Goal: Check status: Check status

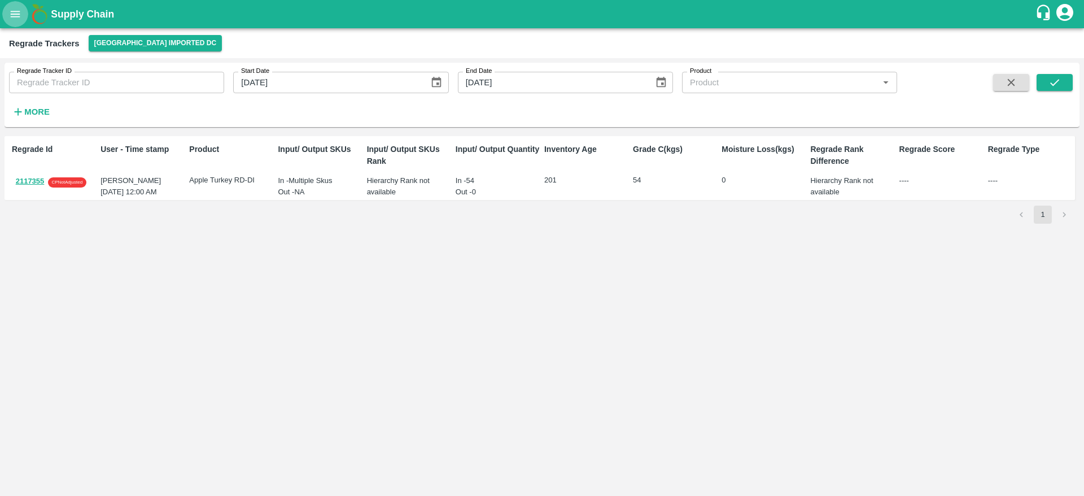
click at [10, 12] on icon "open drawer" at bounding box center [15, 14] width 12 height 12
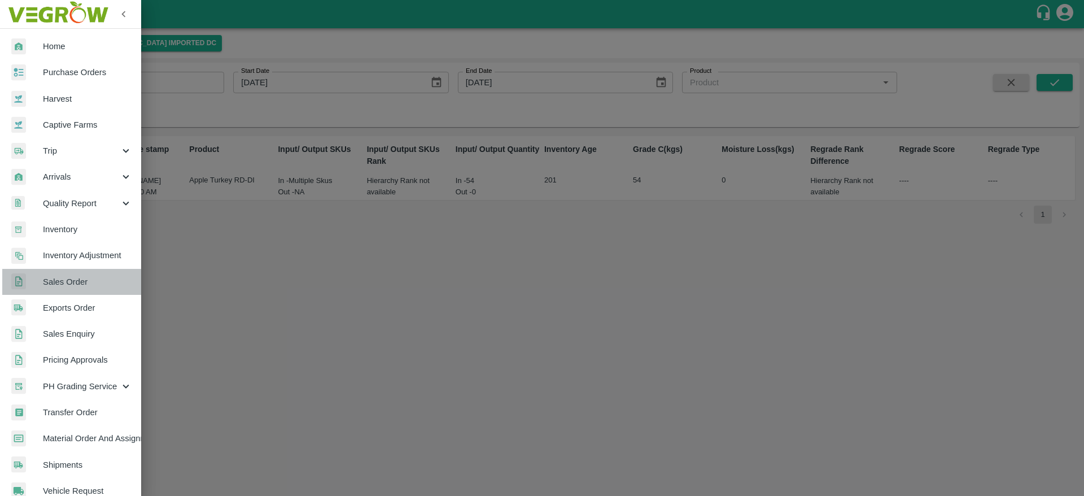
click at [85, 289] on link "Sales Order" at bounding box center [70, 282] width 141 height 26
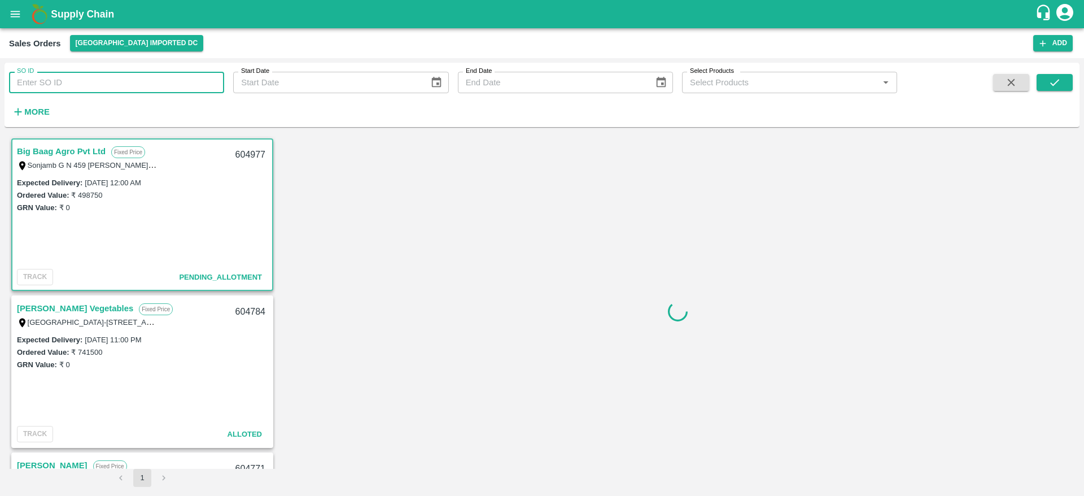
click at [153, 73] on input "SO ID" at bounding box center [116, 82] width 215 height 21
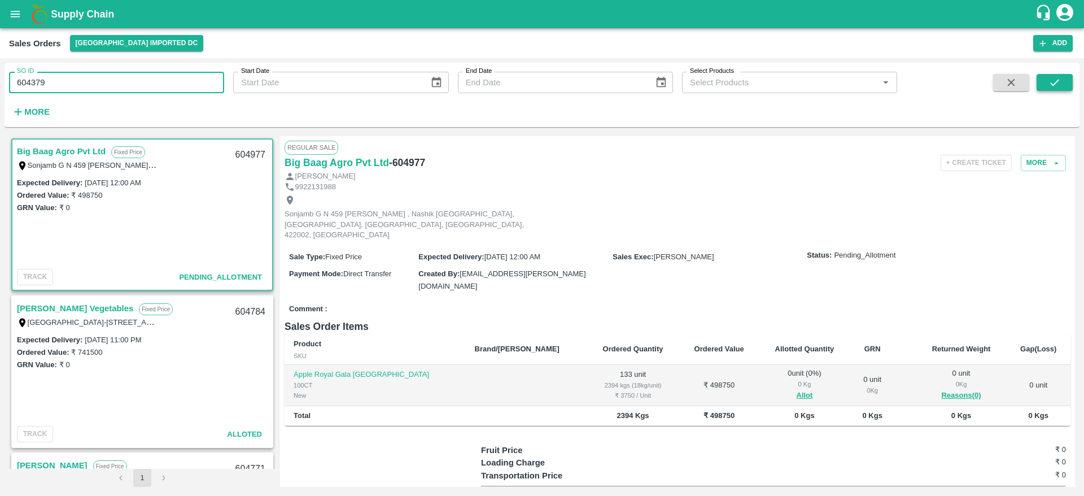
type input "604379"
click at [1062, 79] on button "submit" at bounding box center [1055, 82] width 36 height 17
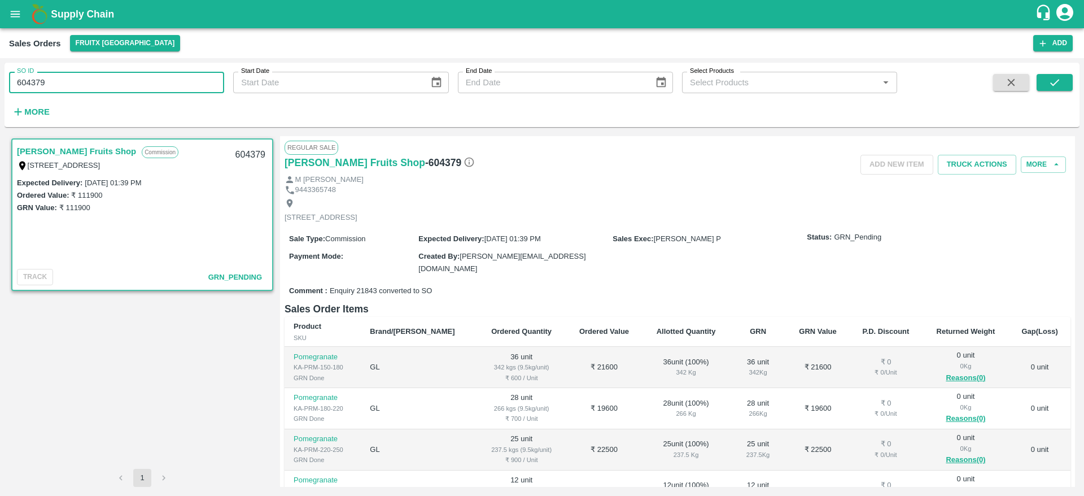
drag, startPoint x: 67, startPoint y: 86, endPoint x: 0, endPoint y: 89, distance: 67.3
click at [0, 89] on div "SO ID 604379 SO ID Start Date Start Date End Date End Date Select Products Sele…" at bounding box center [542, 277] width 1084 height 438
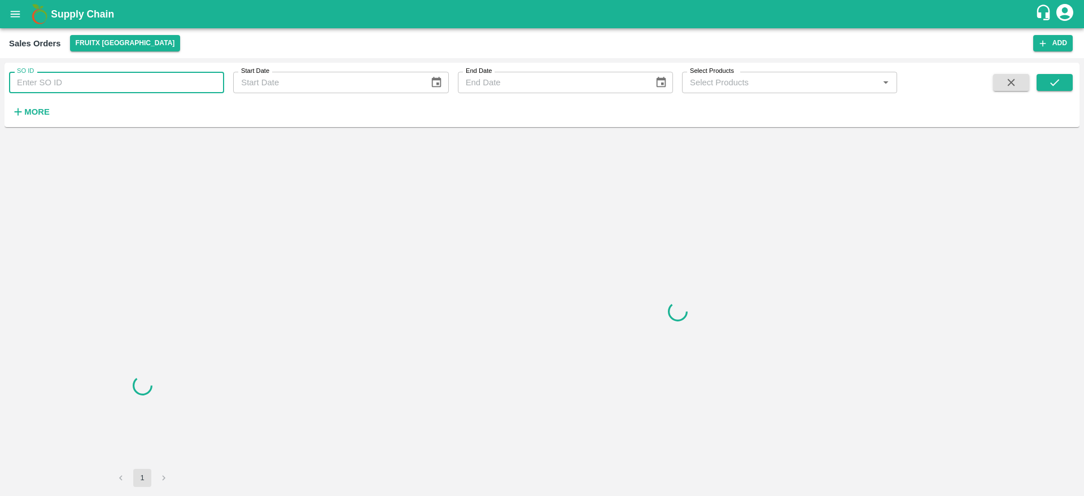
drag, startPoint x: 0, startPoint y: 0, endPoint x: 119, endPoint y: 76, distance: 141.1
click at [119, 76] on input "SO ID" at bounding box center [116, 82] width 215 height 21
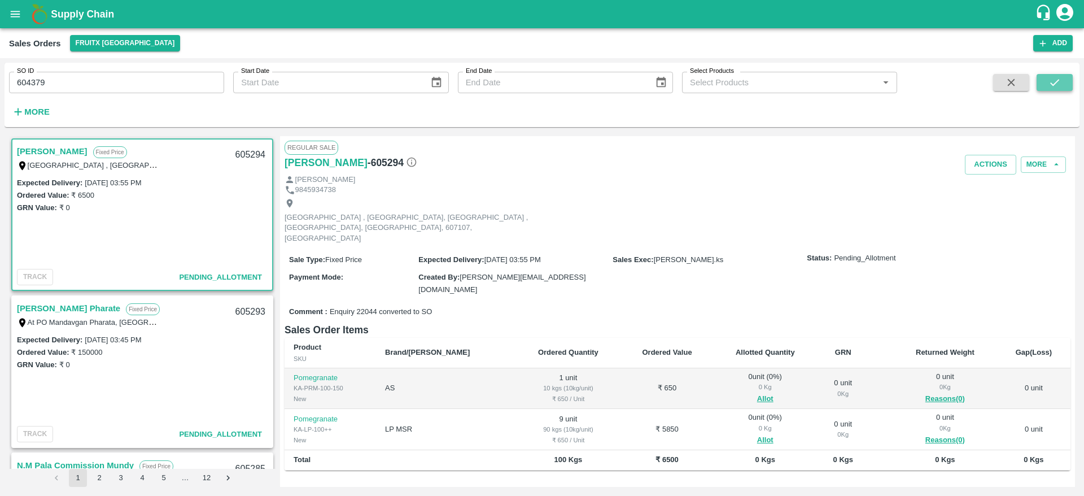
click at [1051, 85] on icon "submit" at bounding box center [1055, 82] width 12 height 12
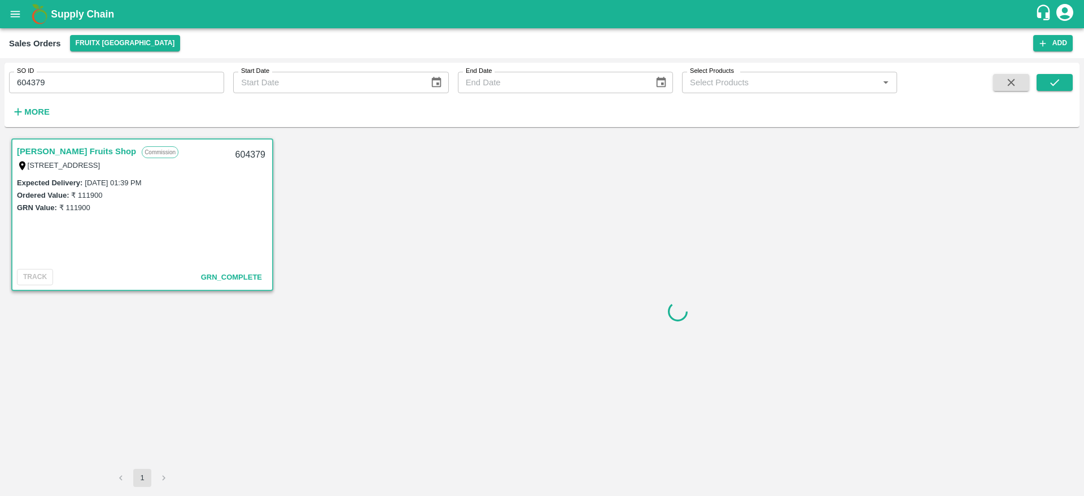
click at [59, 155] on link "[PERSON_NAME] Fruits Shop" at bounding box center [76, 151] width 119 height 15
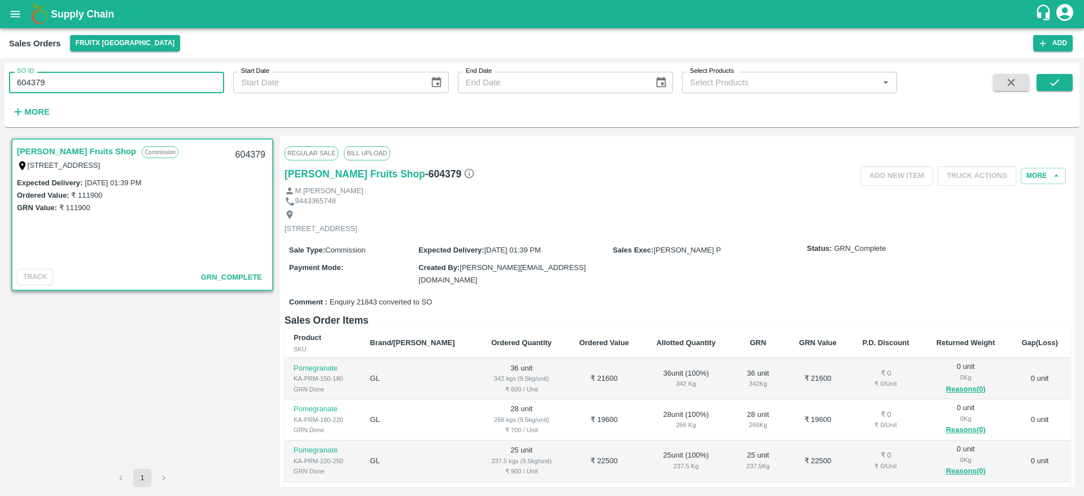
drag, startPoint x: 85, startPoint y: 74, endPoint x: 0, endPoint y: 94, distance: 87.0
click at [0, 94] on div "SO ID 604379 SO ID Start Date Start Date End Date End Date Select Products Sele…" at bounding box center [542, 277] width 1084 height 438
paste input "81"
type input "604381"
click at [1059, 85] on icon "submit" at bounding box center [1055, 82] width 12 height 12
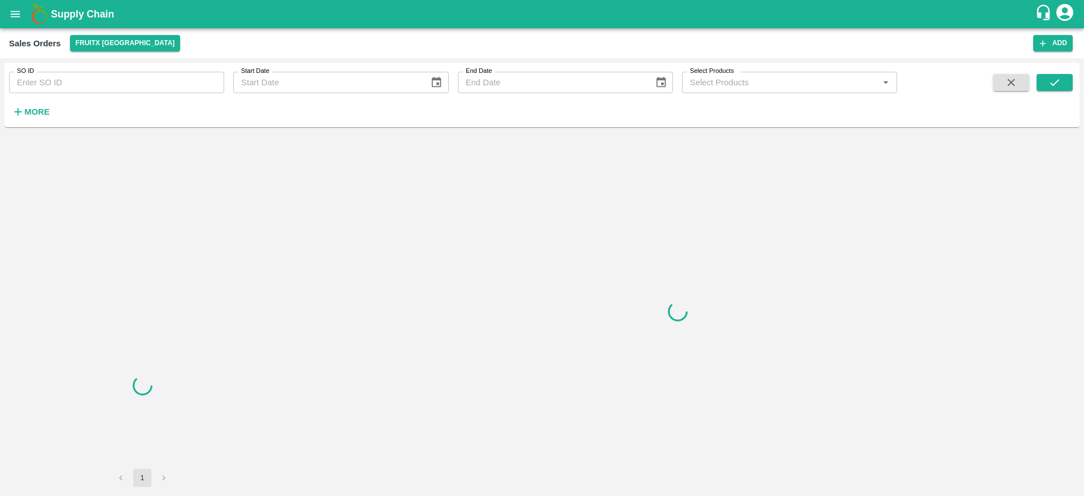
click at [93, 88] on input "SO ID" at bounding box center [116, 82] width 215 height 21
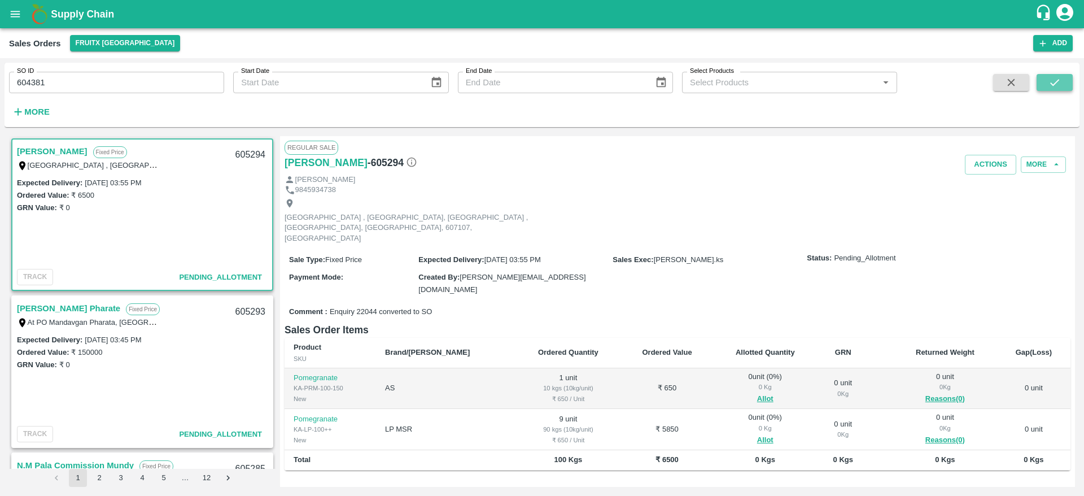
click at [1051, 88] on icon "submit" at bounding box center [1055, 82] width 12 height 12
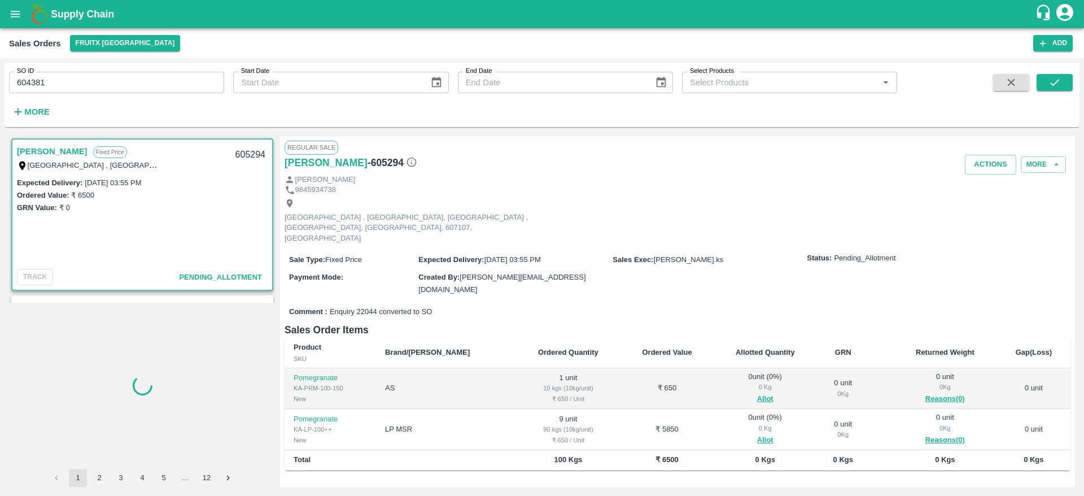
scroll to position [2, 0]
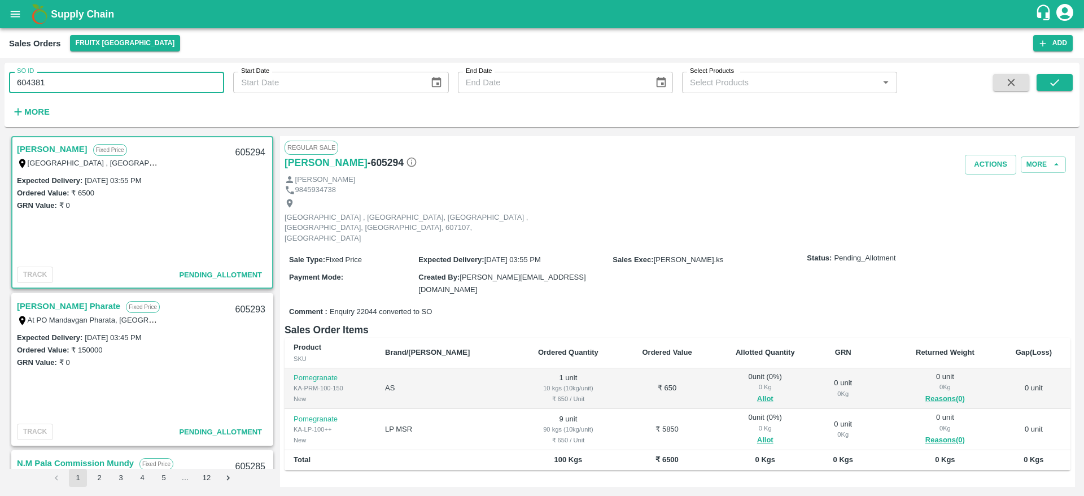
click at [106, 78] on input "604381" at bounding box center [116, 82] width 215 height 21
type input "604381"
click at [1048, 77] on button "submit" at bounding box center [1055, 82] width 36 height 17
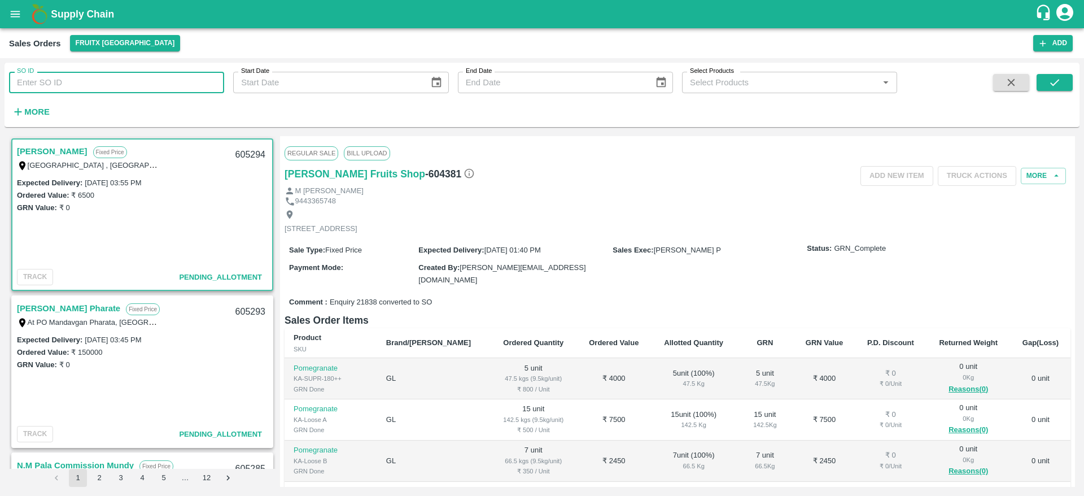
click at [127, 93] on input "SO ID" at bounding box center [116, 82] width 215 height 21
paste input "604382"
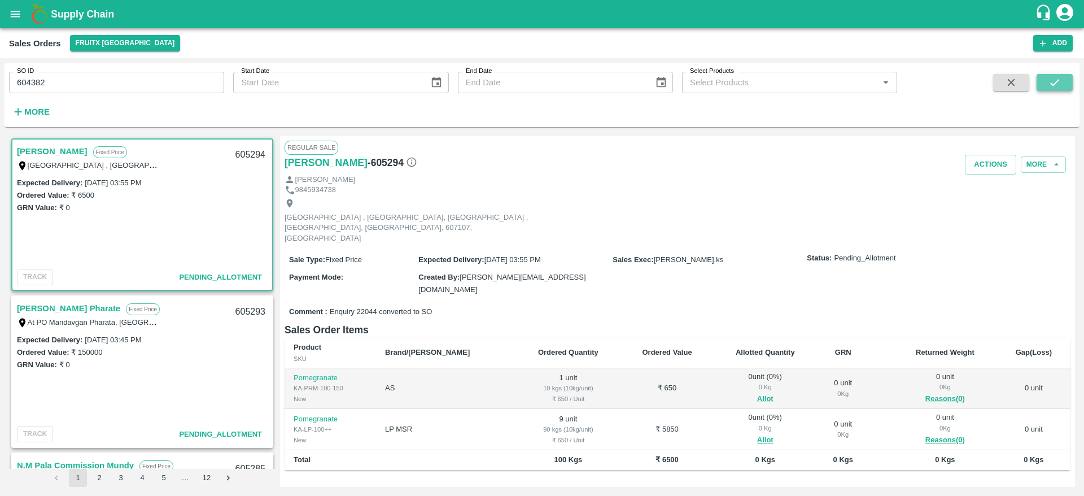
click at [1049, 76] on icon "submit" at bounding box center [1055, 82] width 12 height 12
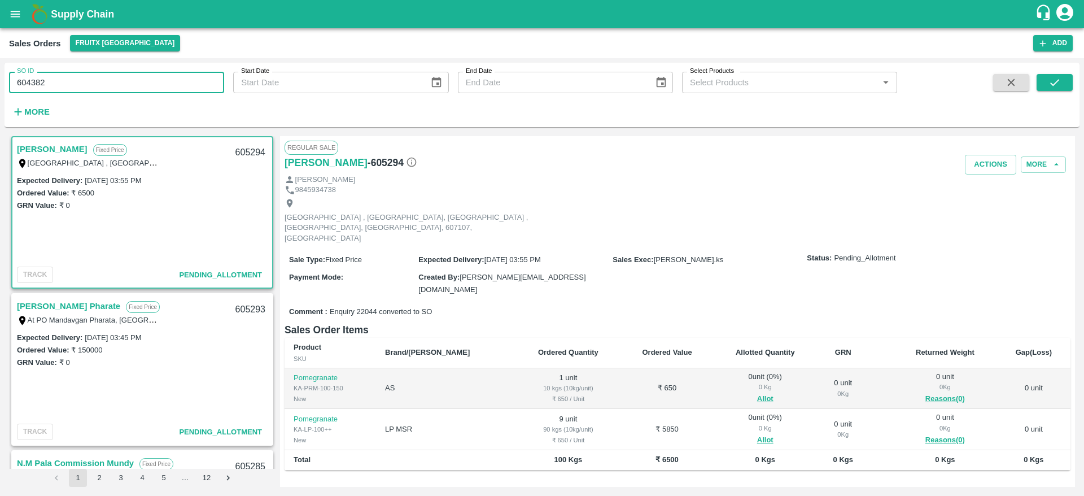
click at [121, 83] on input "604382" at bounding box center [116, 82] width 215 height 21
click at [1063, 85] on button "submit" at bounding box center [1055, 82] width 36 height 17
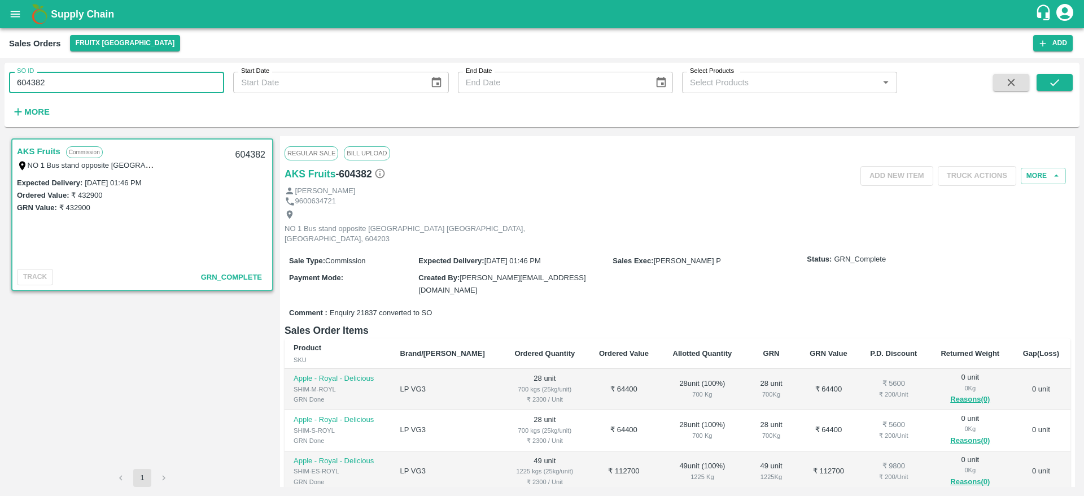
drag, startPoint x: 50, startPoint y: 85, endPoint x: 0, endPoint y: 97, distance: 51.8
click at [0, 97] on div "SO ID 604382 SO ID Start Date Start Date End Date End Date Select Products Sele…" at bounding box center [542, 277] width 1084 height 438
paste input "text"
type input "604383"
click at [1062, 78] on button "submit" at bounding box center [1055, 82] width 36 height 17
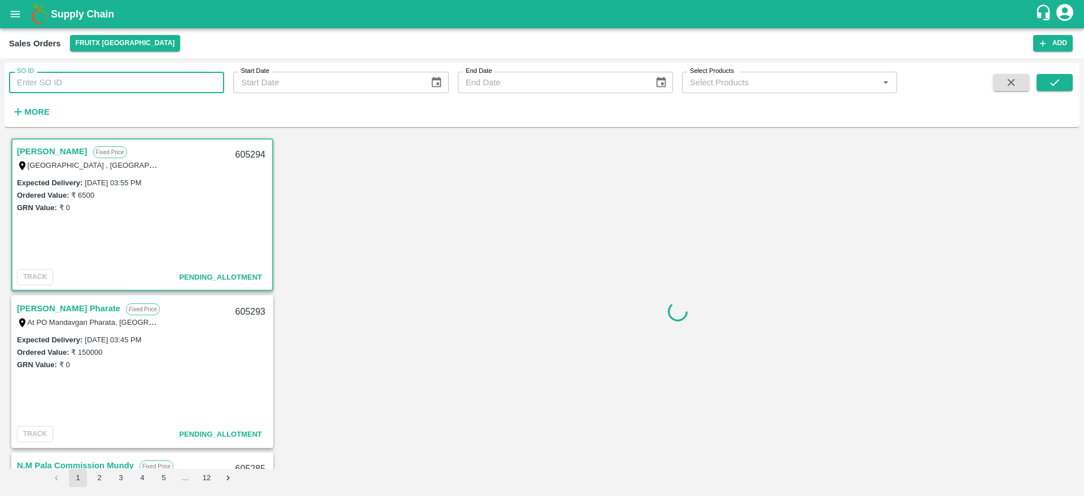
click at [103, 90] on input "SO ID" at bounding box center [116, 82] width 215 height 21
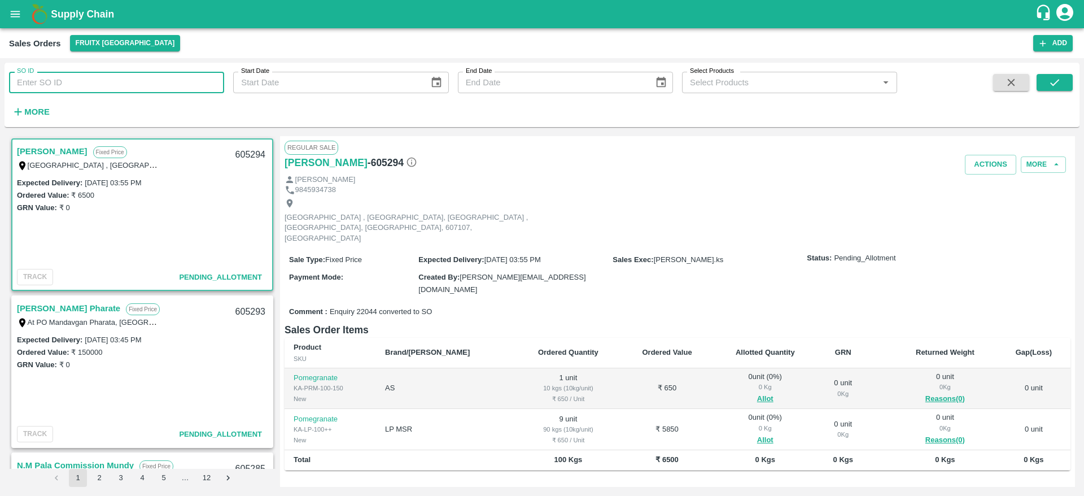
paste input "604383"
click at [1052, 75] on button "submit" at bounding box center [1055, 82] width 36 height 17
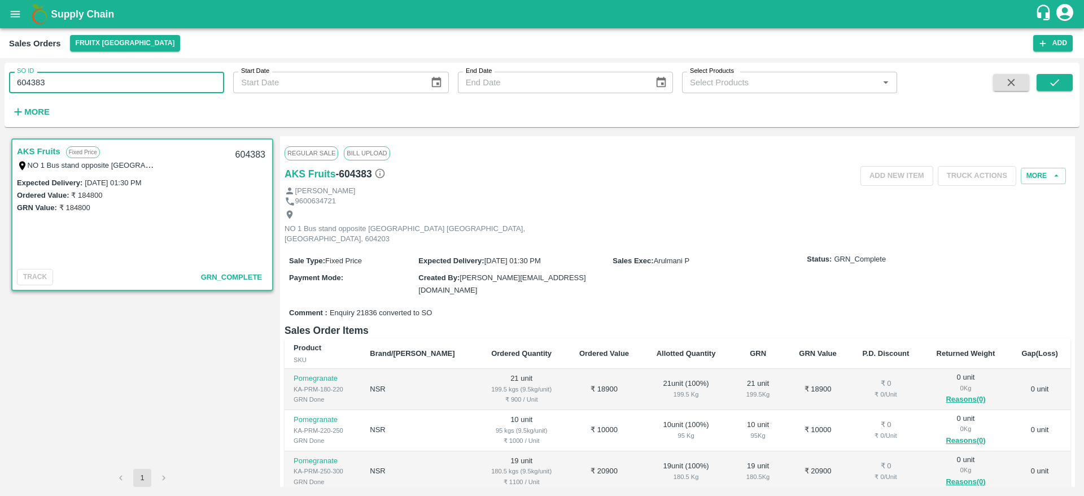
drag, startPoint x: 72, startPoint y: 90, endPoint x: 0, endPoint y: 100, distance: 72.4
click at [0, 100] on div "SO ID 604383 SO ID Start Date Start Date End Date End Date Select Products Sele…" at bounding box center [542, 277] width 1084 height 438
paste input "5090"
type input "605090"
click at [1050, 85] on icon "submit" at bounding box center [1055, 82] width 12 height 12
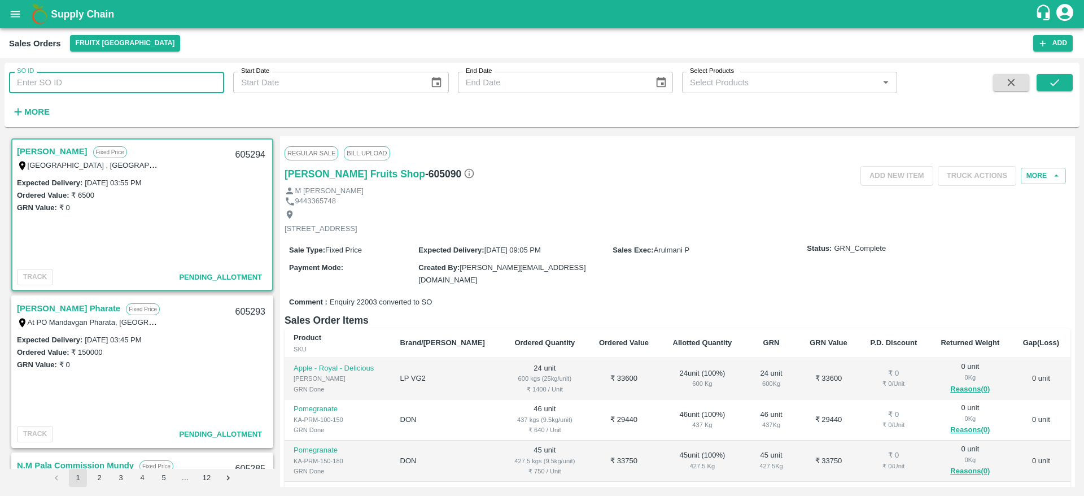
drag, startPoint x: 0, startPoint y: 0, endPoint x: 120, endPoint y: 74, distance: 141.2
click at [120, 74] on input "SO ID" at bounding box center [116, 82] width 215 height 21
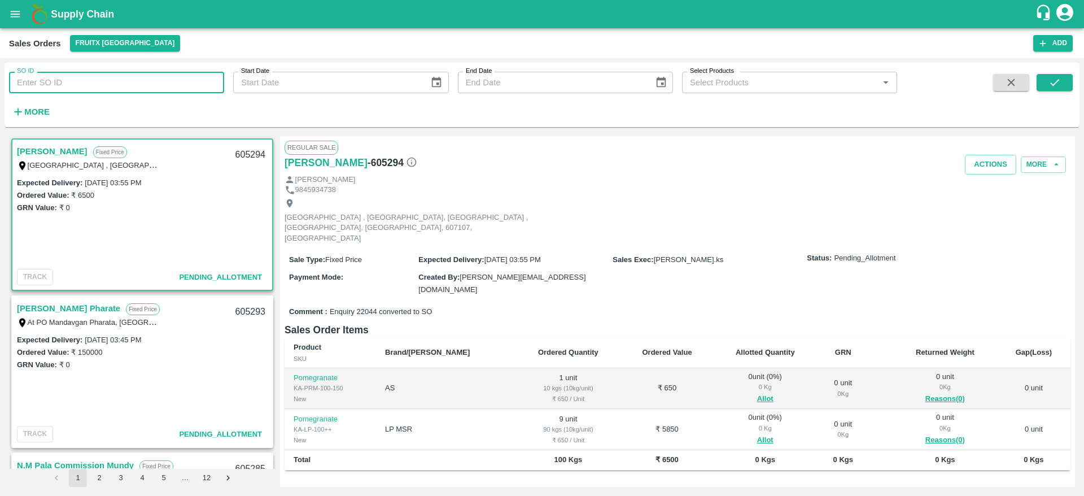
paste input "605090"
click at [1052, 82] on icon "submit" at bounding box center [1055, 82] width 12 height 12
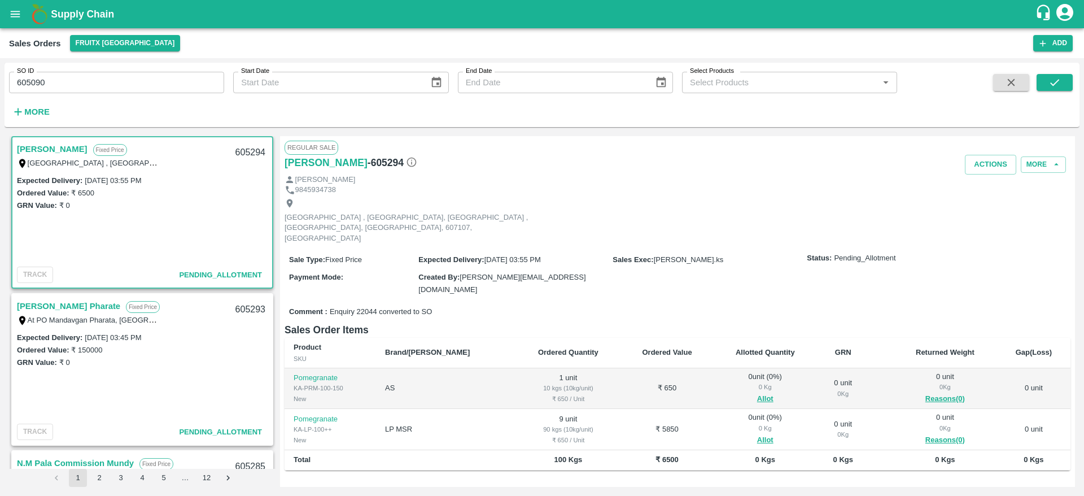
click at [106, 74] on input "605090" at bounding box center [116, 82] width 215 height 21
type input "605090"
click at [1053, 80] on icon "submit" at bounding box center [1055, 82] width 12 height 12
